Goal: Task Accomplishment & Management: Use online tool/utility

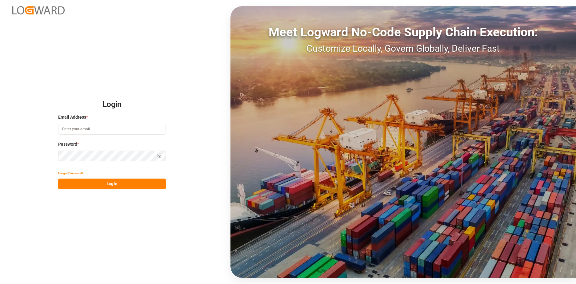
type input "[EMAIL_ADDRESS][DOMAIN_NAME]"
click at [109, 184] on button "Log In" at bounding box center [112, 184] width 108 height 11
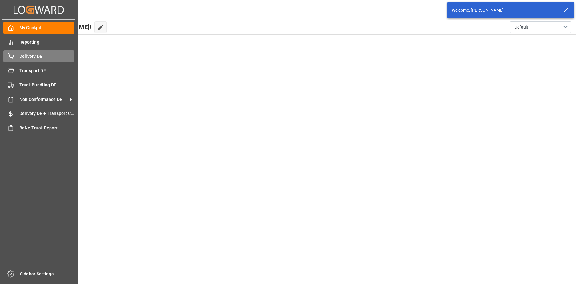
click at [28, 59] on span "Delivery DE" at bounding box center [46, 56] width 55 height 6
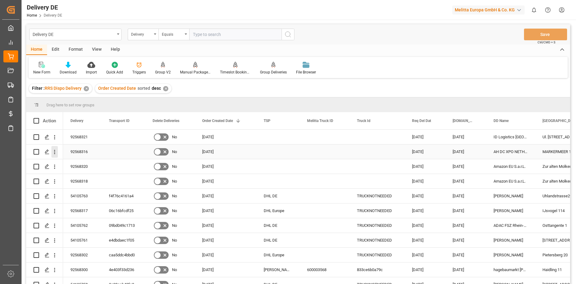
click at [37, 152] on input "Press Space to toggle row selection (unchecked)" at bounding box center [37, 152] width 6 height 6
checkbox input "true"
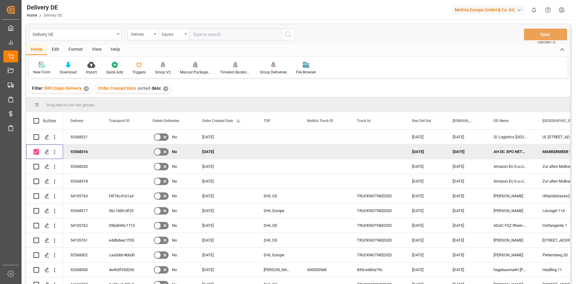
click at [193, 73] on div "Manual Package TypeDetermination" at bounding box center [195, 73] width 31 height 6
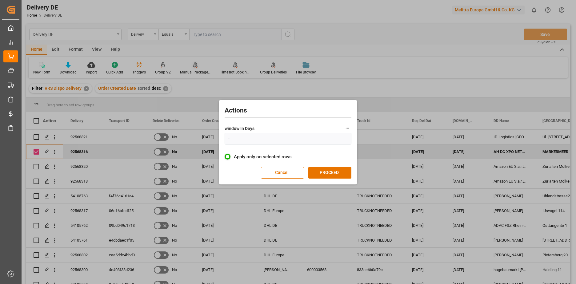
type input "1"
click at [329, 173] on button "PROCEED" at bounding box center [329, 173] width 43 height 12
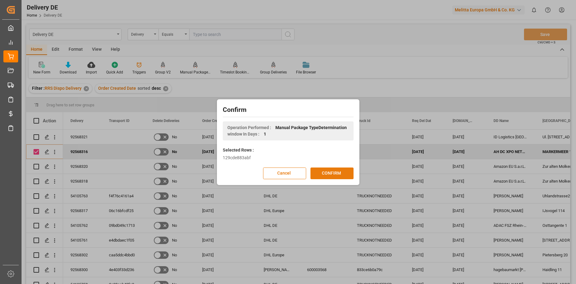
click at [326, 174] on button "CONFIRM" at bounding box center [331, 174] width 43 height 12
